Goal: Obtain resource: Obtain resource

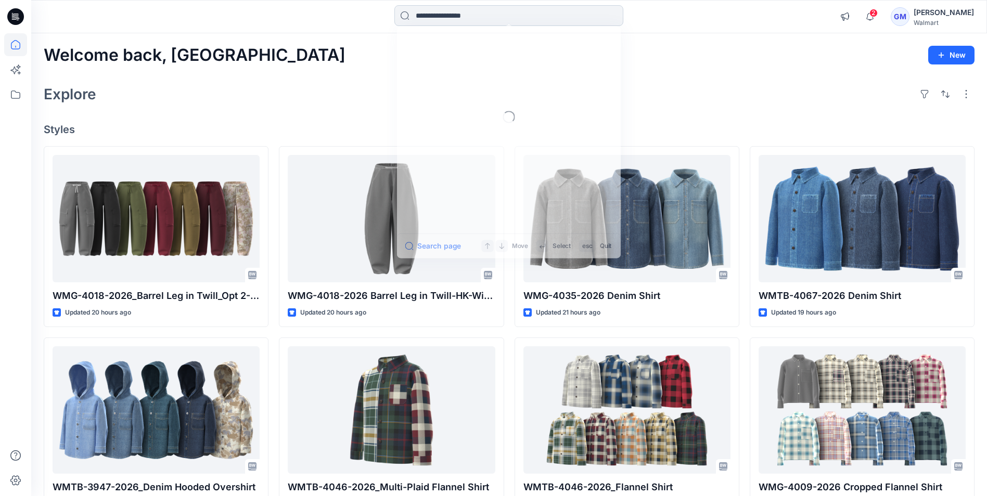
click at [548, 10] on input at bounding box center [508, 15] width 229 height 21
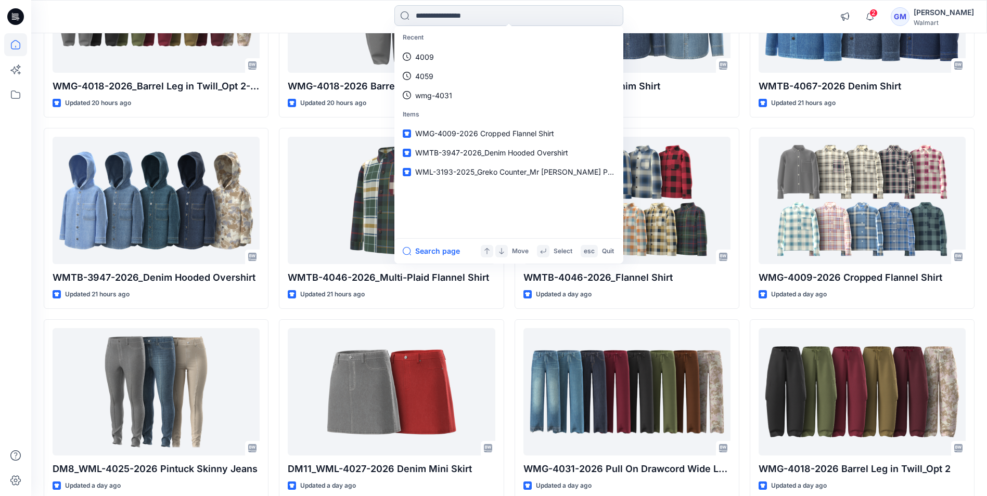
scroll to position [416, 0]
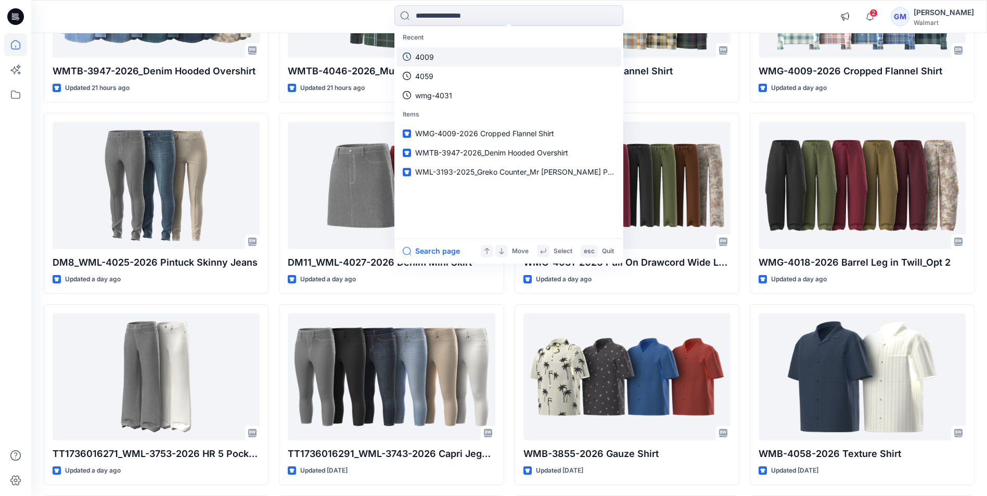
click at [446, 54] on link "4009" at bounding box center [508, 56] width 225 height 19
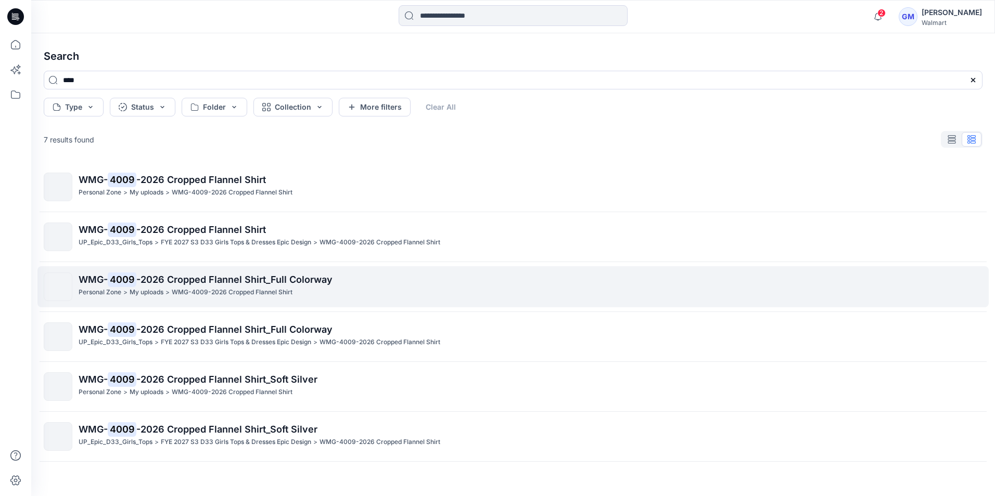
click at [215, 287] on p "WMG-4009-2026 Cropped Flannel Shirt" at bounding box center [232, 292] width 121 height 11
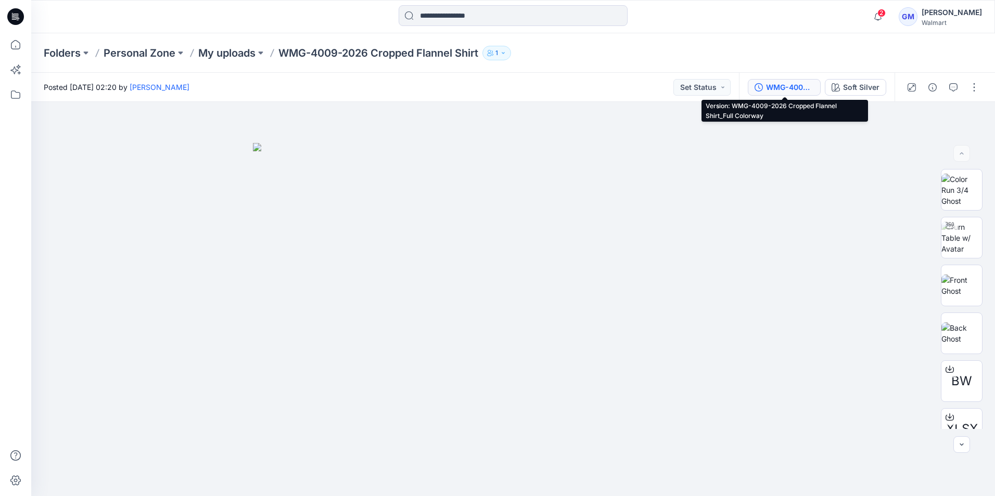
click at [780, 91] on div "WMG-4009-2026 Cropped Flannel Shirt_Full Colorway" at bounding box center [790, 87] width 48 height 11
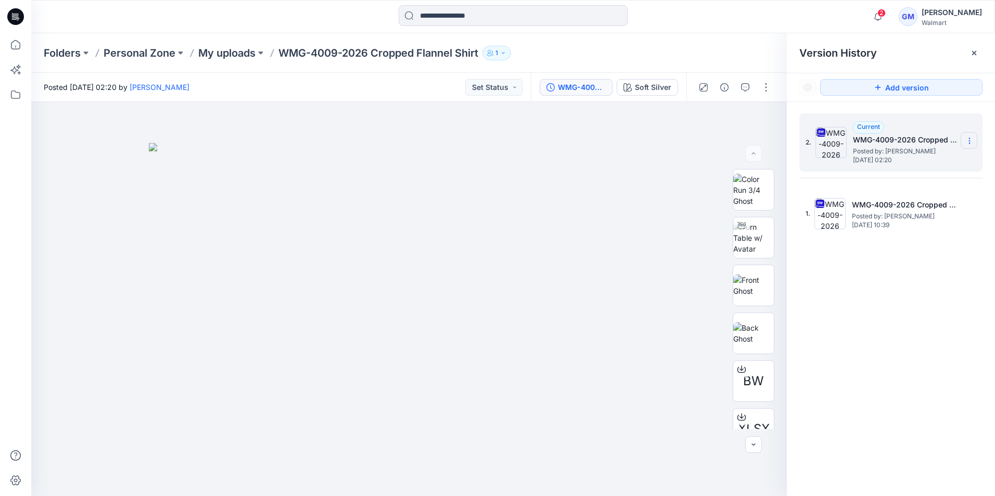
click at [968, 138] on icon at bounding box center [969, 141] width 8 height 8
click at [897, 164] on span "Download Source BW File" at bounding box center [916, 161] width 87 height 12
click at [700, 26] on div at bounding box center [513, 16] width 482 height 23
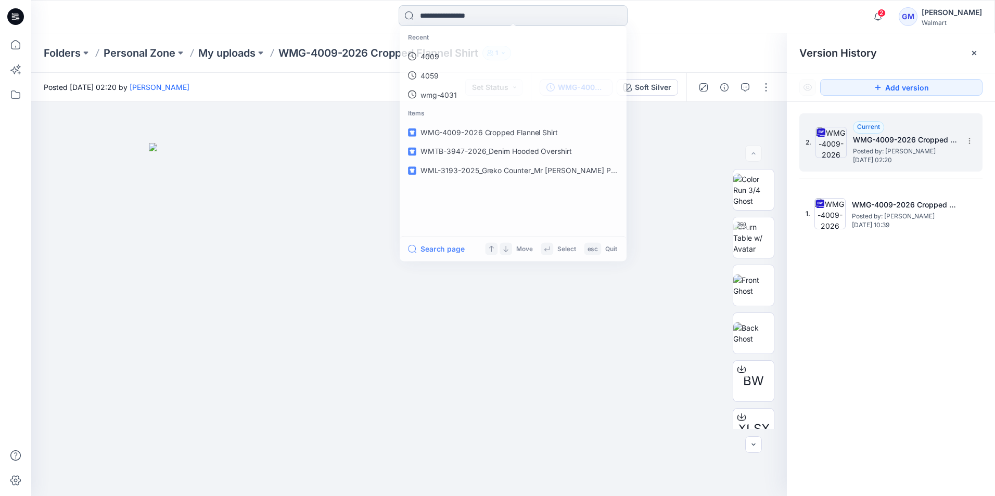
click at [441, 17] on input at bounding box center [512, 15] width 229 height 21
click at [15, 14] on icon at bounding box center [15, 16] width 17 height 17
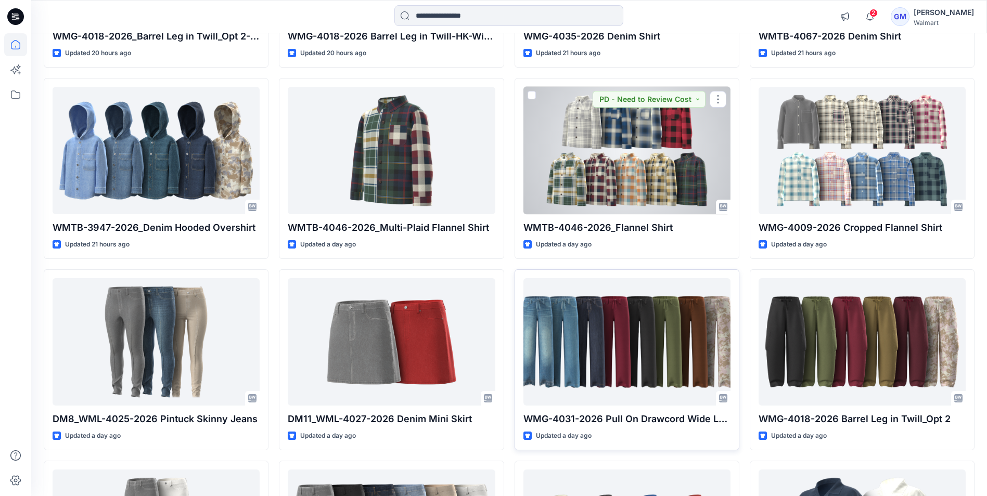
scroll to position [260, 0]
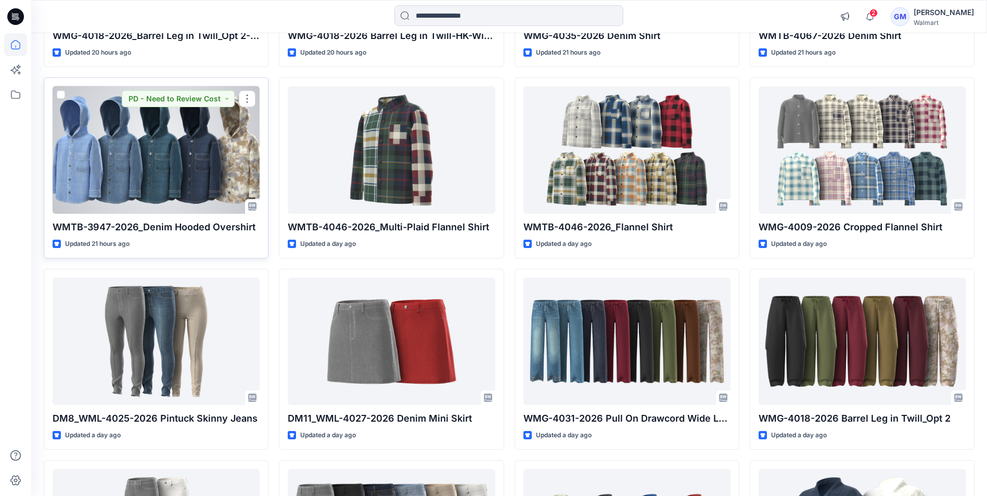
click at [135, 159] on div at bounding box center [156, 149] width 207 height 127
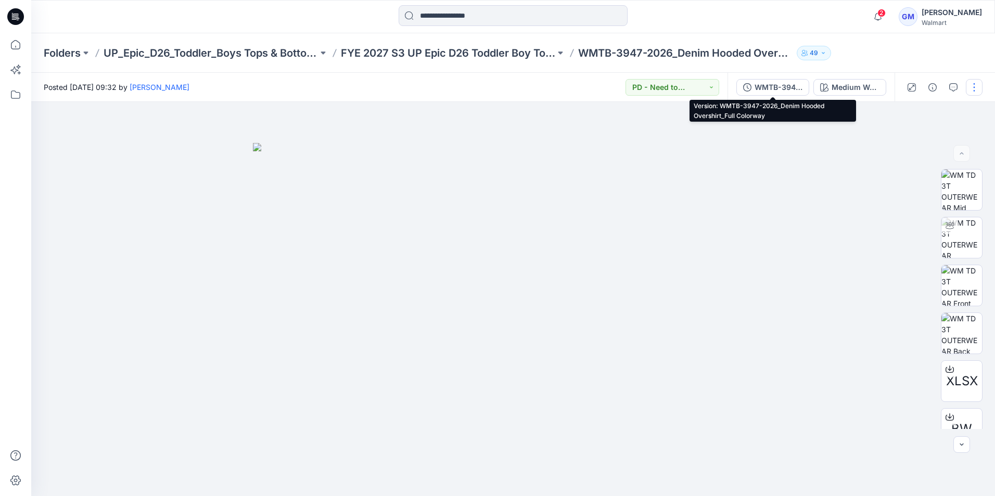
click at [765, 86] on div "WMTB-3947-2026_Denim Hooded Overshirt_Full Colorway" at bounding box center [778, 87] width 48 height 11
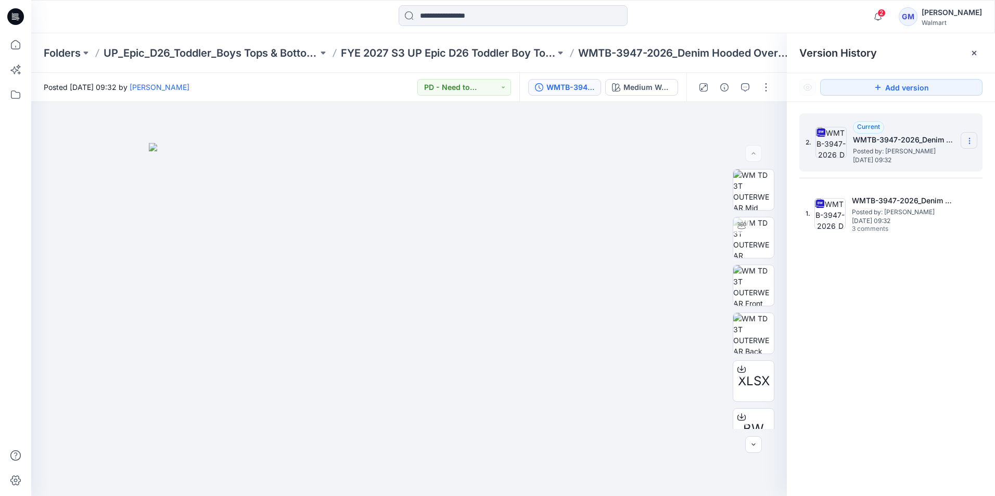
click at [969, 137] on icon at bounding box center [969, 141] width 8 height 8
click at [945, 159] on span "Download Source BW File" at bounding box center [916, 161] width 87 height 12
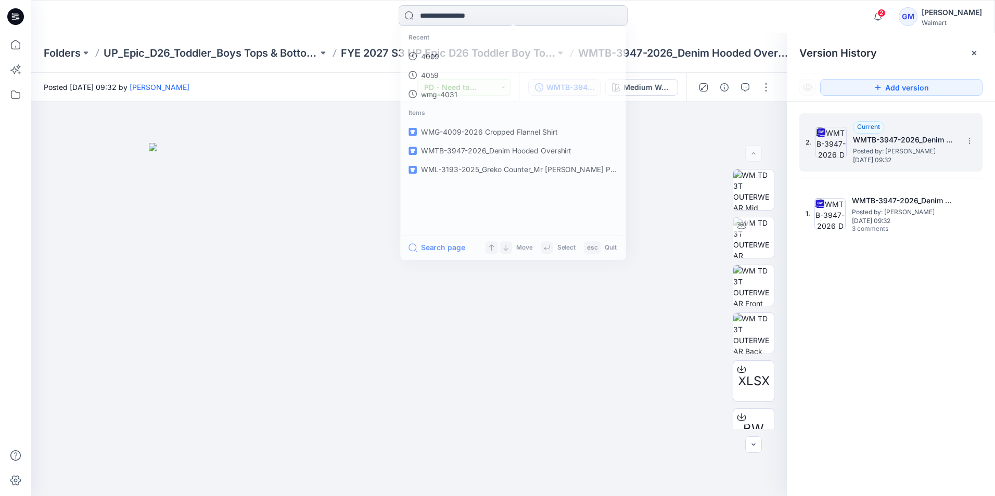
click at [481, 14] on input at bounding box center [512, 15] width 229 height 21
click at [8, 16] on icon at bounding box center [15, 16] width 17 height 17
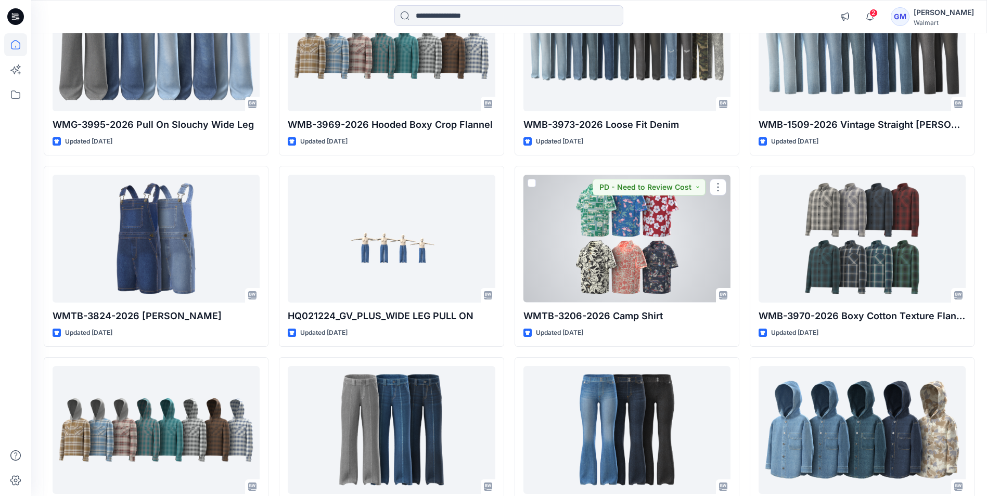
scroll to position [5254, 0]
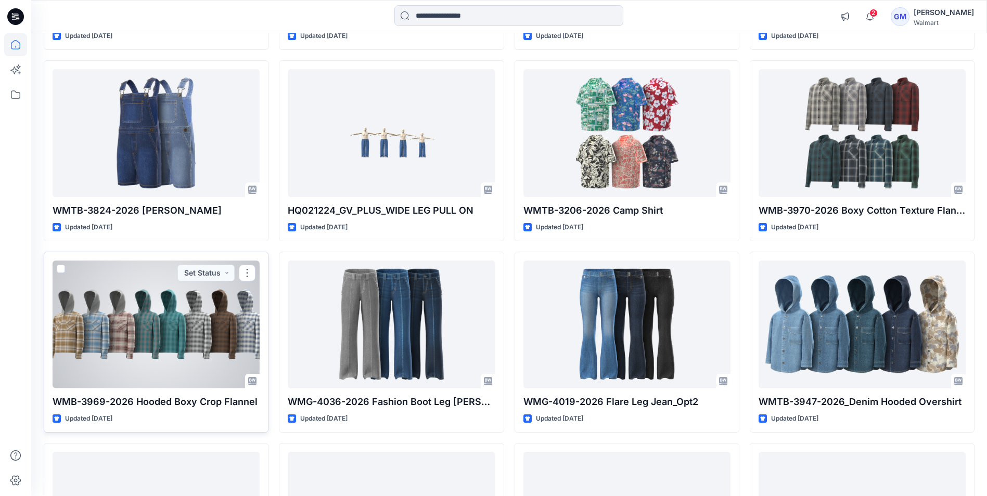
click at [122, 352] on div at bounding box center [156, 324] width 207 height 127
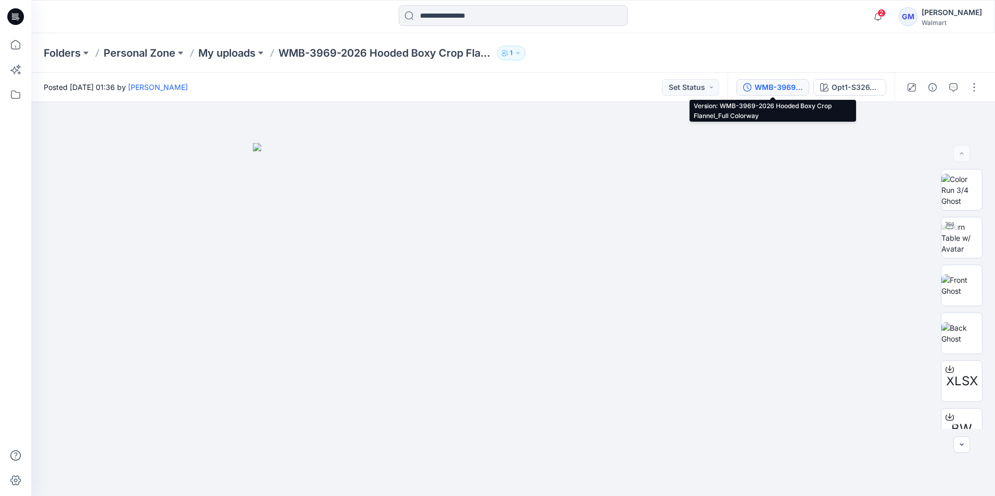
click at [795, 86] on div "WMB-3969-2026 Hooded Boxy Crop Flannel_Full Colorway" at bounding box center [778, 87] width 48 height 11
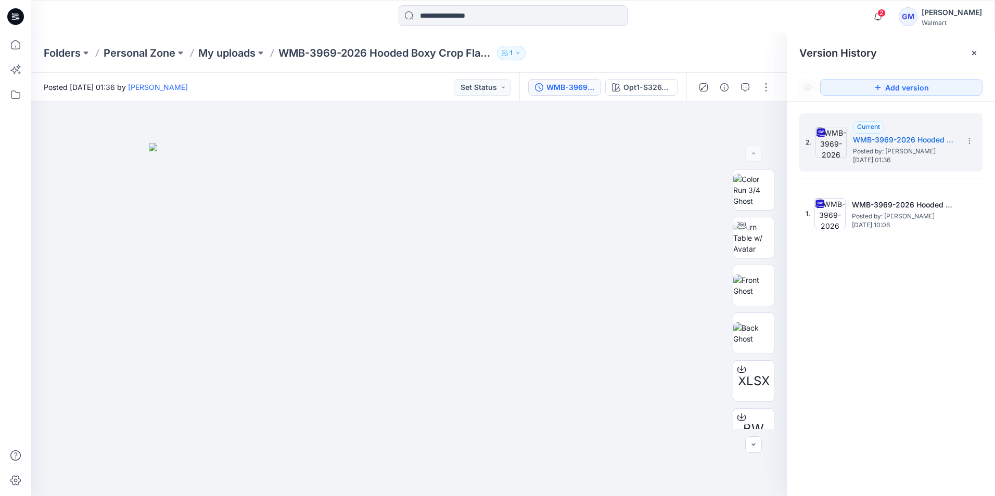
click at [689, 53] on div "Folders Personal Zone My uploads WMB-3969-2026 Hooded Boxy Crop Flannel 1" at bounding box center [472, 53] width 857 height 15
click at [749, 239] on img at bounding box center [753, 238] width 41 height 33
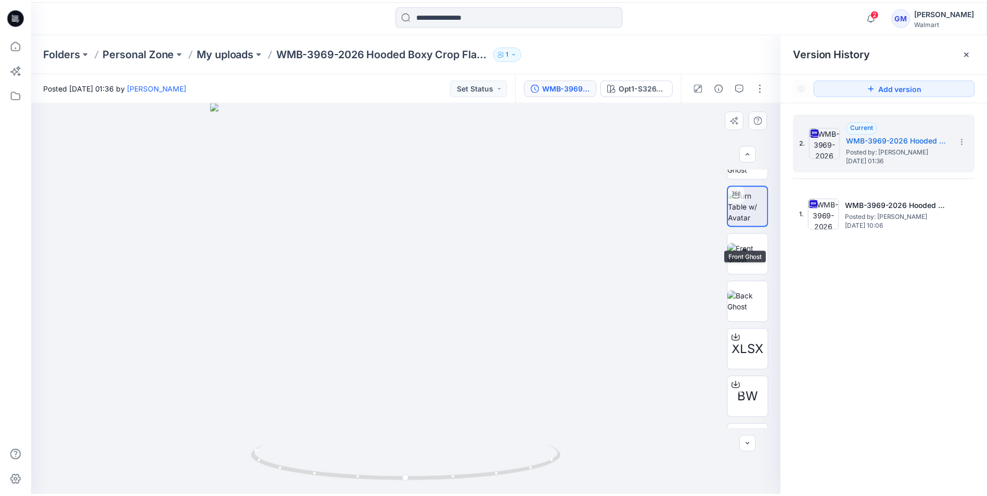
scroll to position [69, 0]
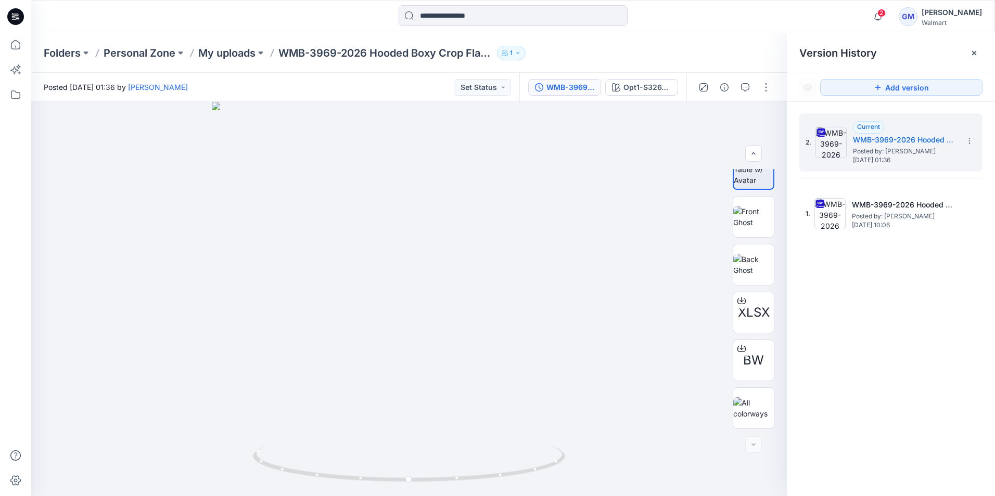
click at [9, 12] on icon at bounding box center [15, 16] width 17 height 17
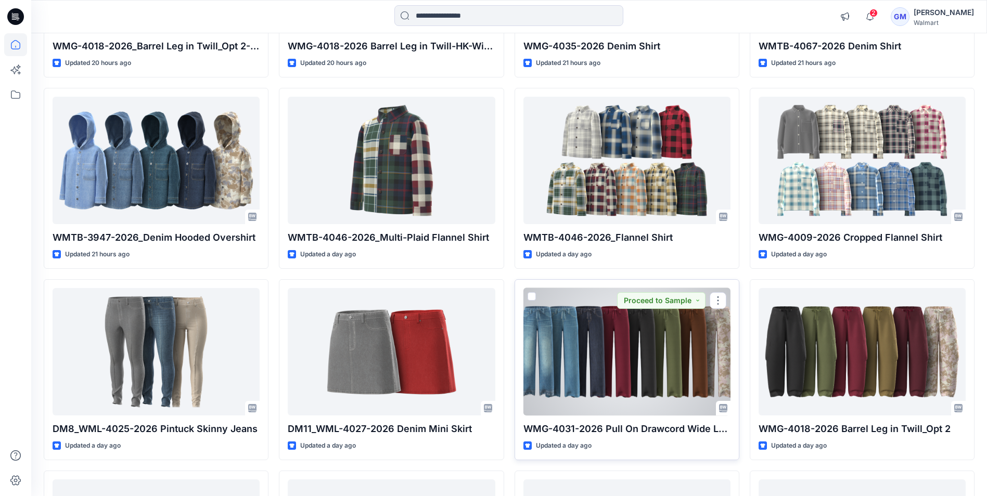
scroll to position [205, 0]
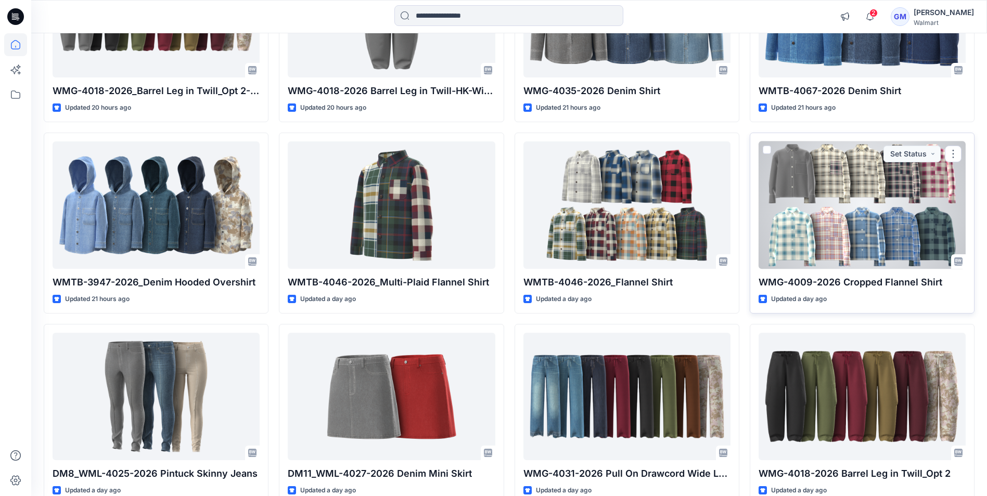
click at [837, 207] on div at bounding box center [861, 204] width 207 height 127
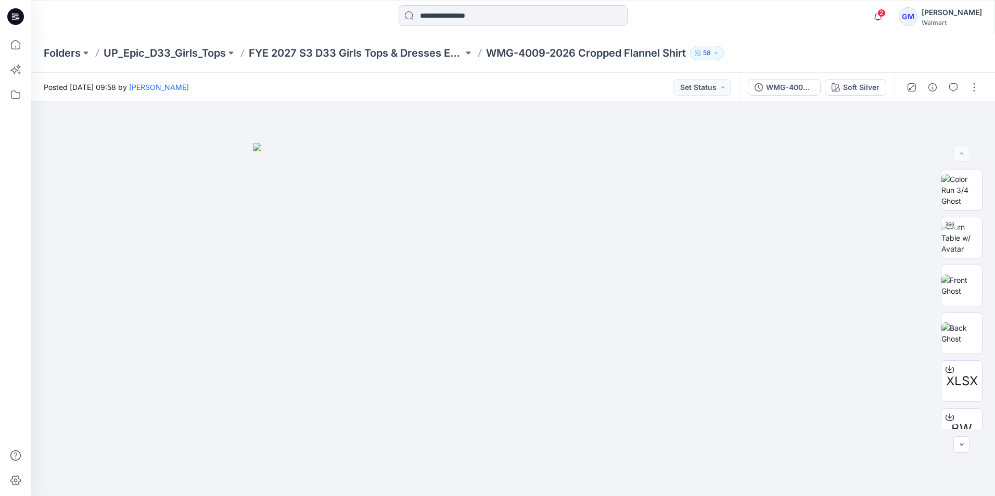
click at [512, 18] on input at bounding box center [512, 15] width 229 height 21
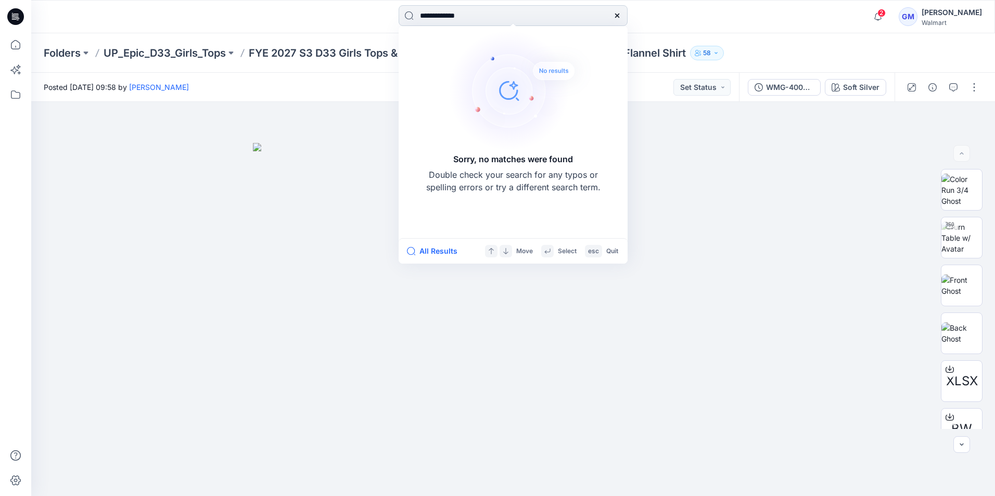
drag, startPoint x: 439, startPoint y: 15, endPoint x: 415, endPoint y: 16, distance: 24.5
click at [415, 16] on input "**********" at bounding box center [512, 15] width 229 height 21
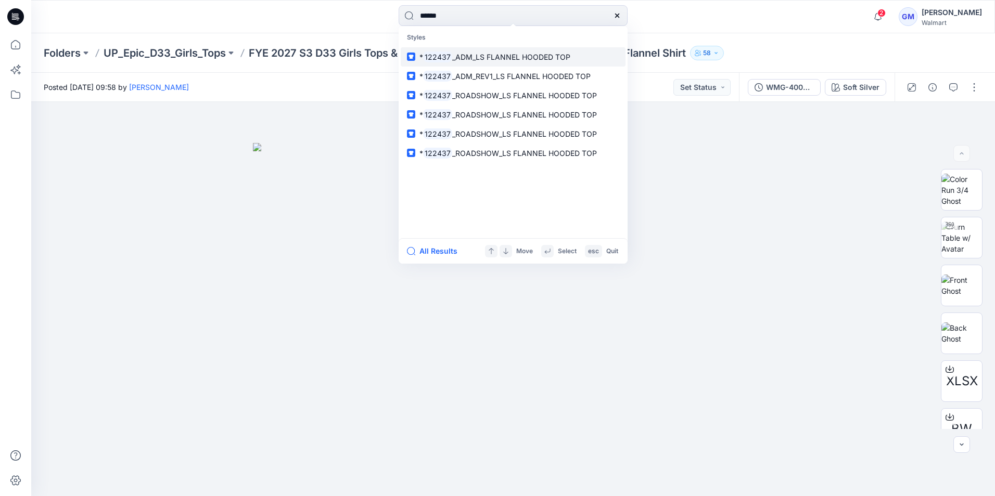
type input "******"
click at [475, 55] on span "_ADM_LS FLANNEL HOODED TOP" at bounding box center [511, 57] width 118 height 9
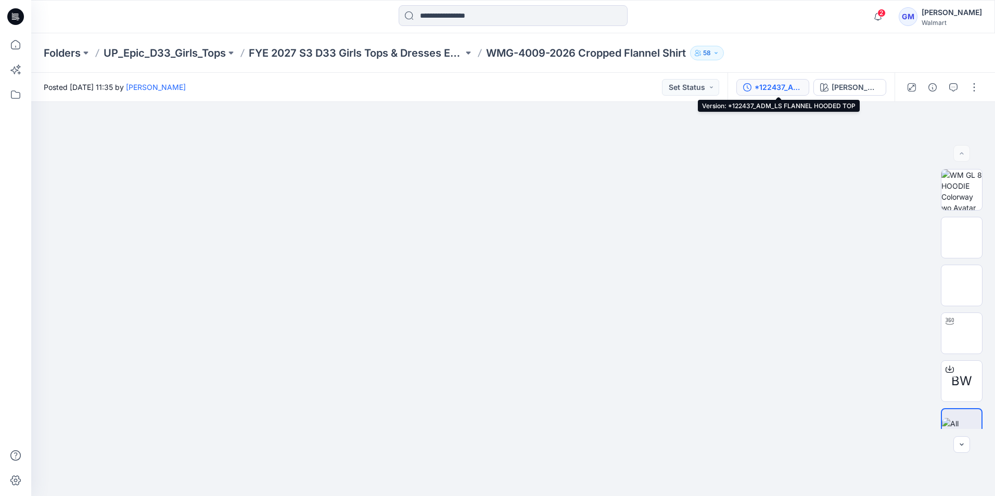
click at [793, 89] on div "*122437_ADM_LS FLANNEL HOODED TOP" at bounding box center [778, 87] width 48 height 11
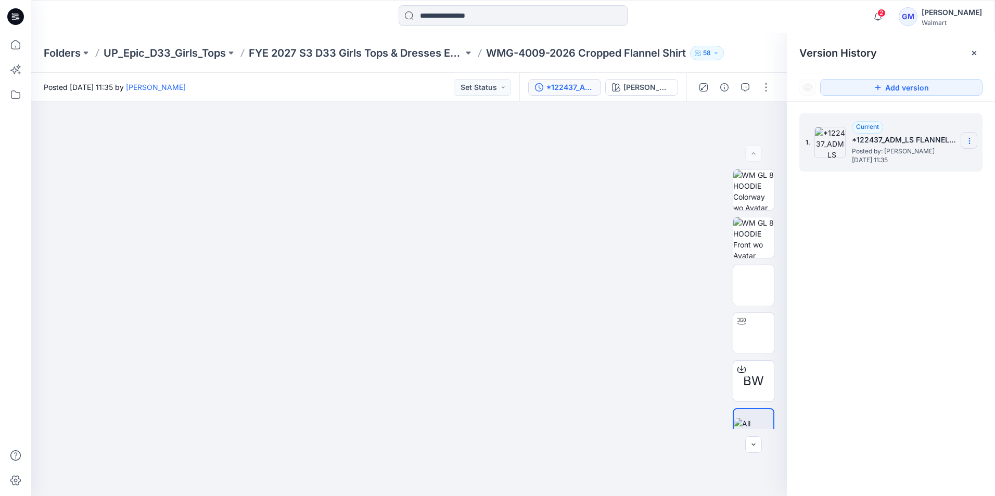
click at [967, 139] on icon at bounding box center [969, 141] width 8 height 8
click at [897, 280] on div "1. Current *122437_ADM_LS FLANNEL HOODED TOP Posted by: Gayan Mahawithanalage T…" at bounding box center [891, 306] width 208 height 409
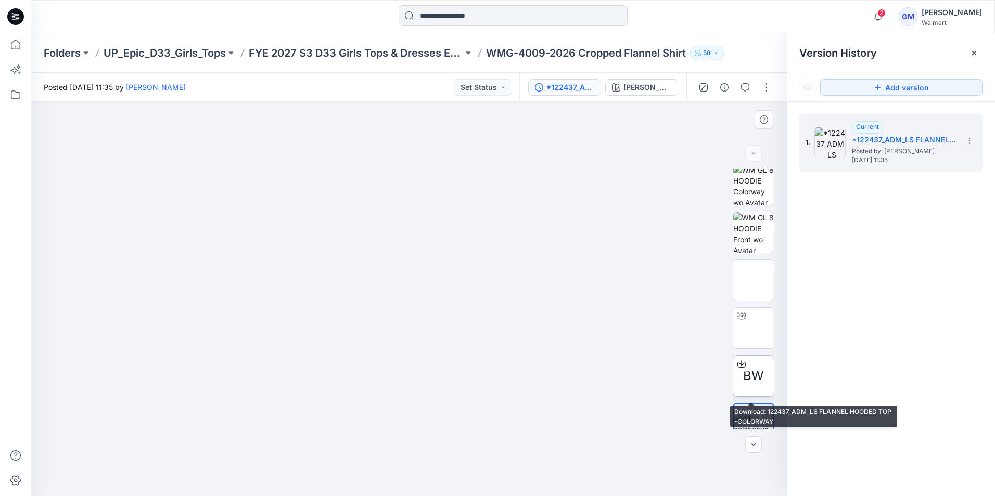
scroll to position [21, 0]
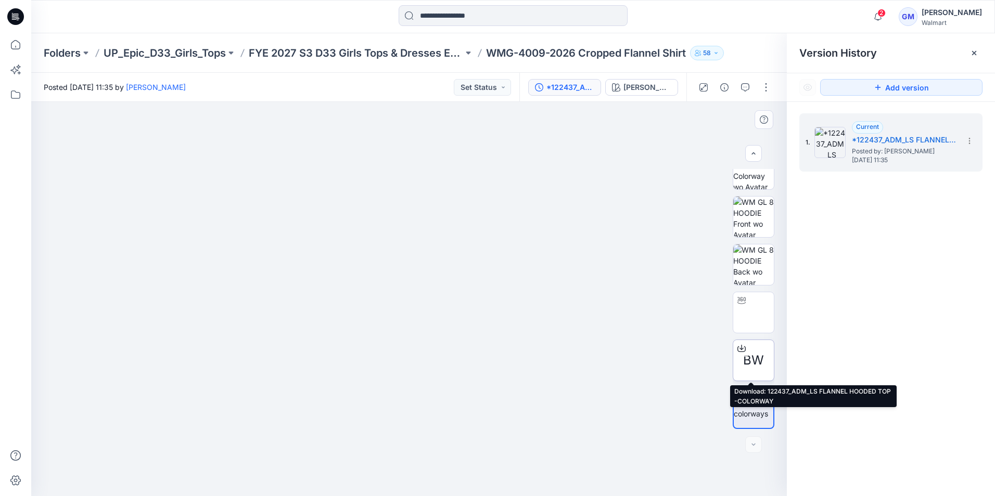
click at [739, 350] on icon at bounding box center [741, 347] width 4 height 5
click at [609, 143] on img at bounding box center [409, 143] width 520 height 0
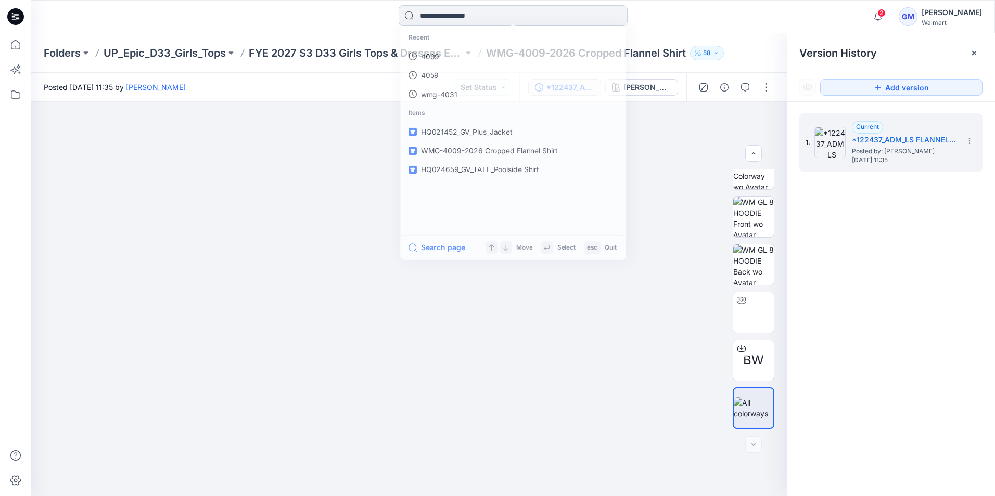
click at [454, 14] on input at bounding box center [512, 15] width 229 height 21
click at [438, 55] on p "122437" at bounding box center [432, 56] width 26 height 11
